Goal: Contribute content

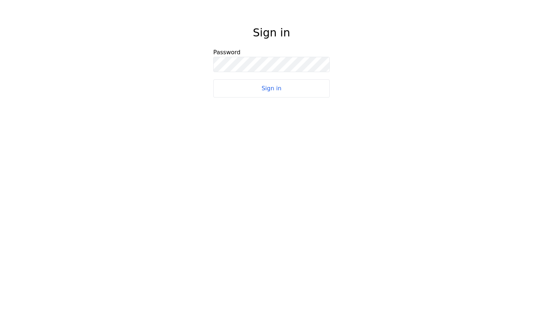
click at [287, 88] on html "Sign in Password Sign in" at bounding box center [271, 57] width 543 height 115
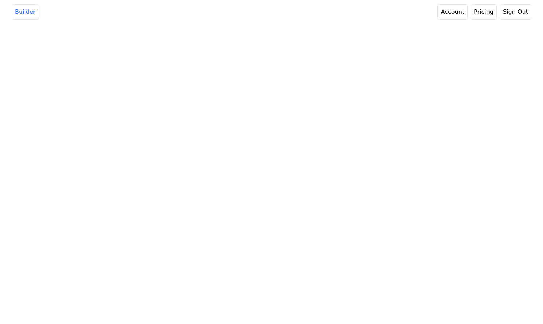
select select "2"
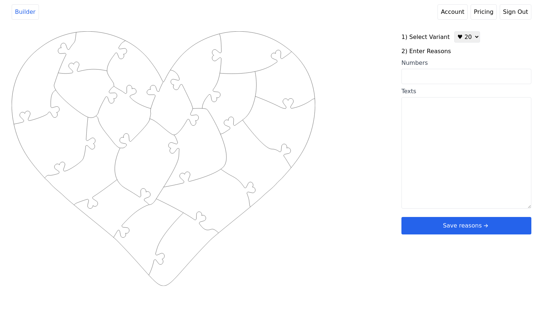
click at [427, 71] on input "Numbers" at bounding box center [466, 76] width 130 height 15
type input "1"
type textarea "Your eyes smile when you laugh"
click at [401, 119] on textarea "Your eyes smile when you laugh" at bounding box center [466, 152] width 130 height 111
click at [347, 195] on div "Created with Snap .strokeh20 {stroke:#00ff00;stroke-width:1.56;stroke-miterlimi…" at bounding box center [207, 147] width 390 height 232
